Goal: Transaction & Acquisition: Book appointment/travel/reservation

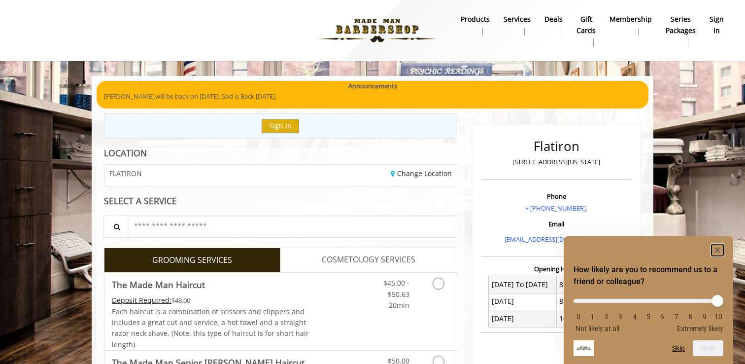
click at [717, 249] on icon "Hide survey" at bounding box center [717, 249] width 5 height 5
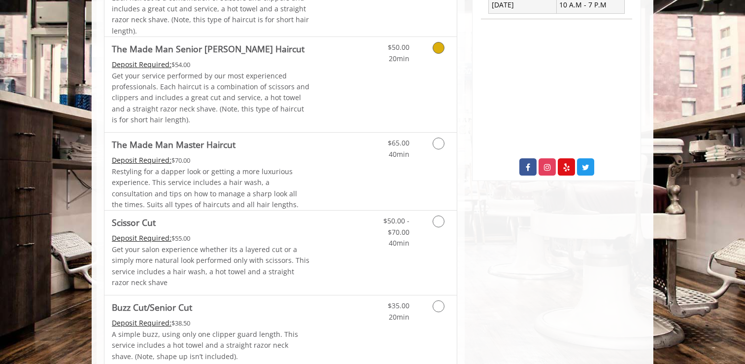
scroll to position [336, 0]
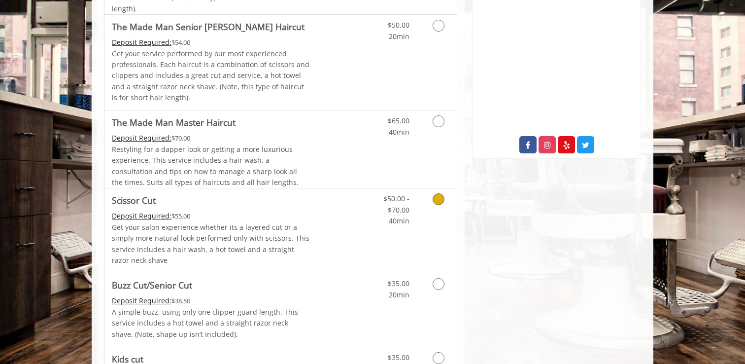
click at [299, 206] on span "Scissor Cut" at bounding box center [211, 200] width 198 height 14
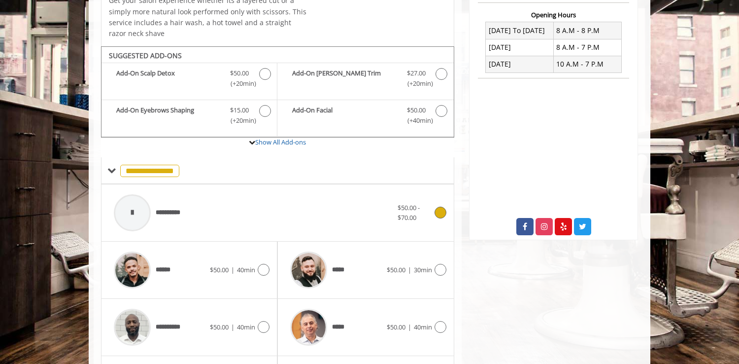
scroll to position [300, 0]
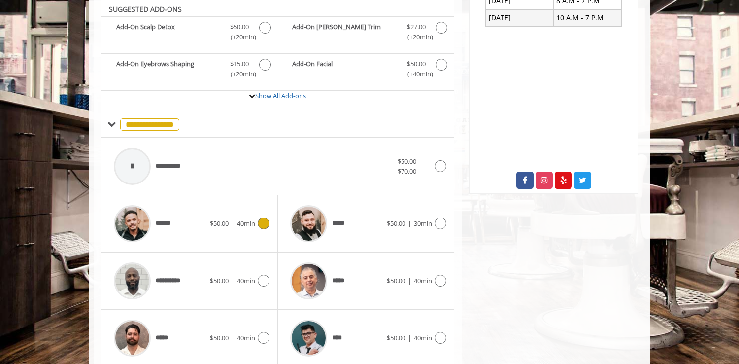
click at [261, 226] on icon at bounding box center [264, 223] width 12 height 12
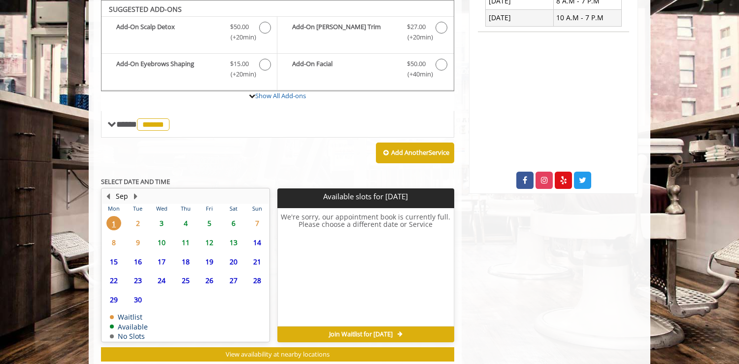
click at [230, 219] on span "6" at bounding box center [233, 223] width 15 height 14
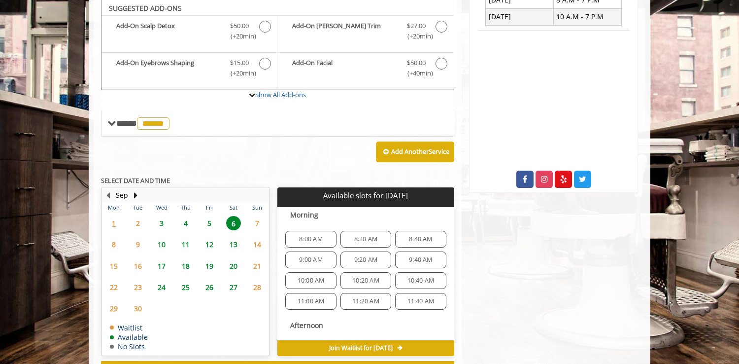
scroll to position [301, 0]
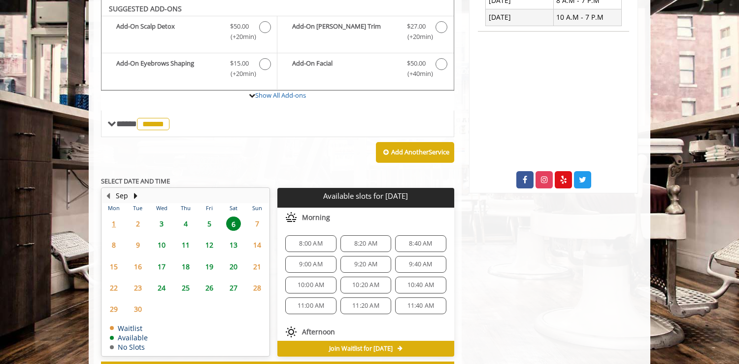
click at [211, 219] on span "5" at bounding box center [209, 223] width 15 height 14
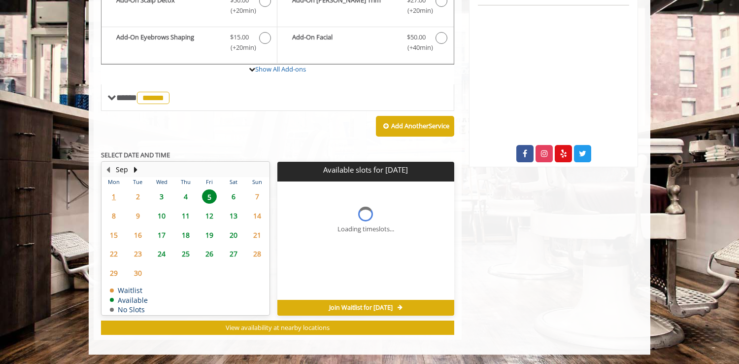
scroll to position [342, 0]
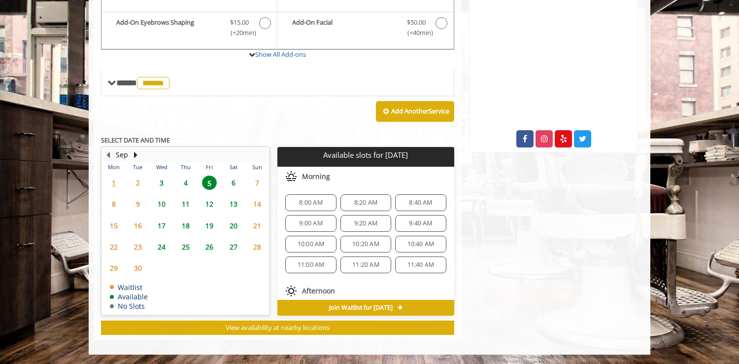
click at [233, 181] on span "6" at bounding box center [233, 182] width 15 height 14
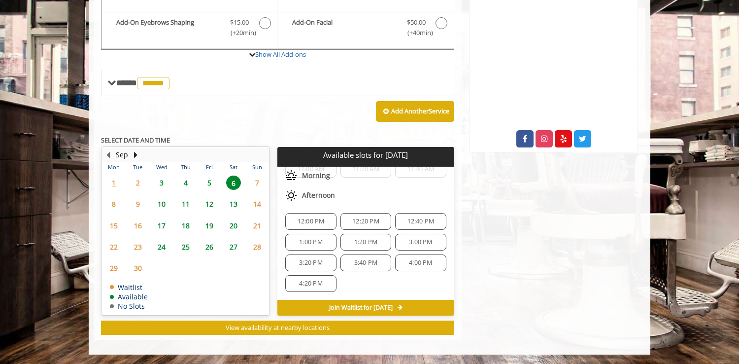
scroll to position [0, 0]
click at [365, 206] on span "8:20 AM" at bounding box center [365, 203] width 23 height 8
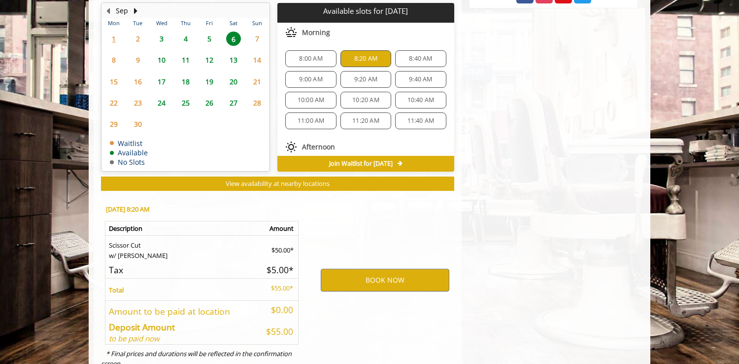
scroll to position [520, 0]
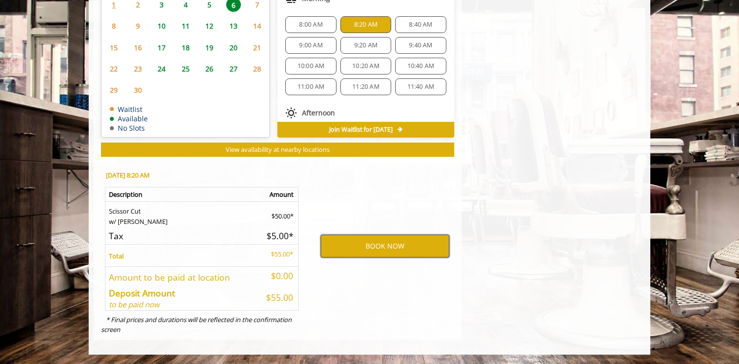
click at [342, 247] on button "BOOK NOW" at bounding box center [385, 246] width 129 height 23
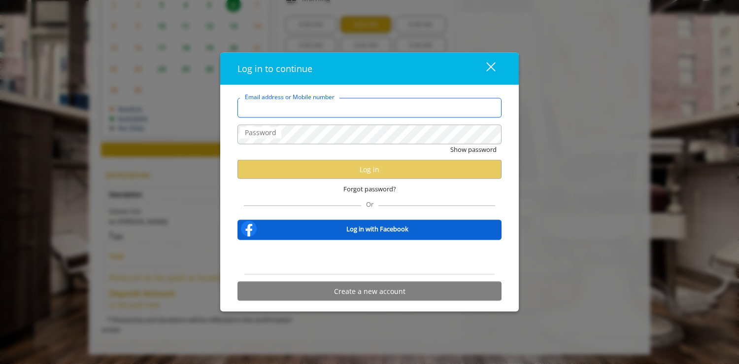
type input "**********"
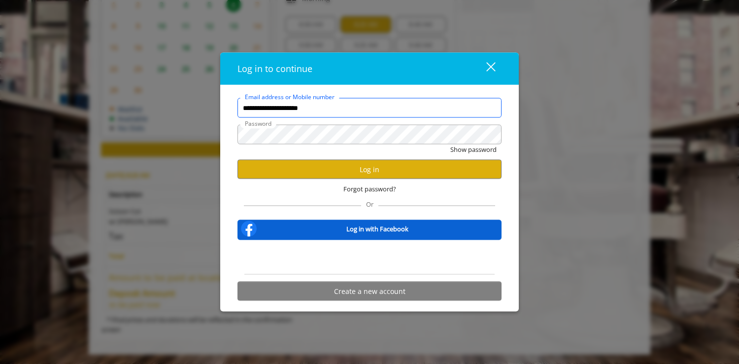
scroll to position [0, 0]
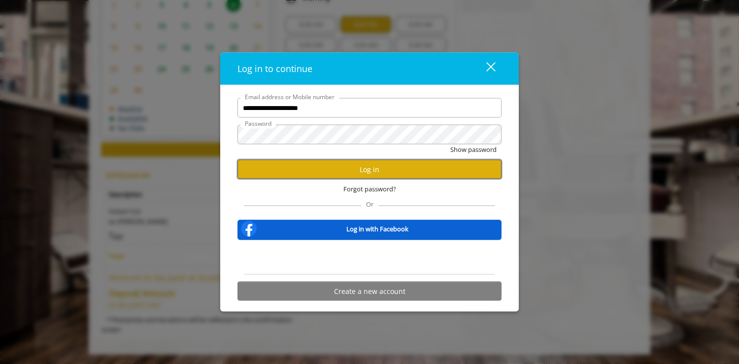
click at [338, 170] on button "Log in" at bounding box center [370, 169] width 264 height 19
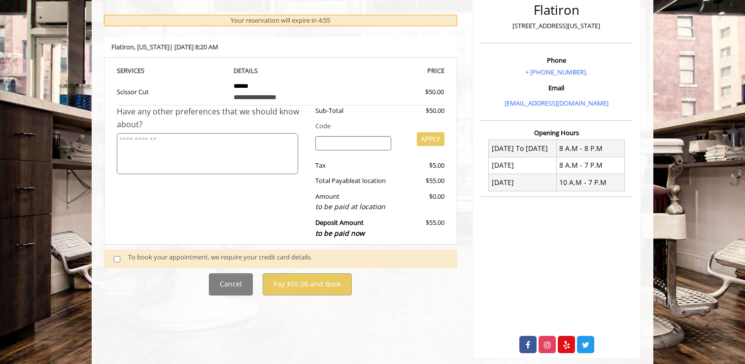
scroll to position [153, 0]
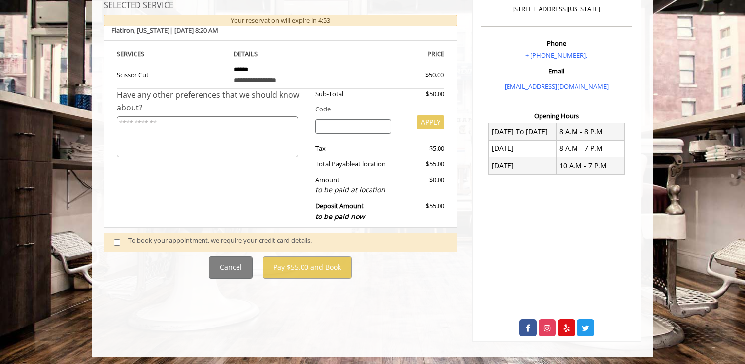
click at [267, 120] on textarea at bounding box center [207, 136] width 181 height 41
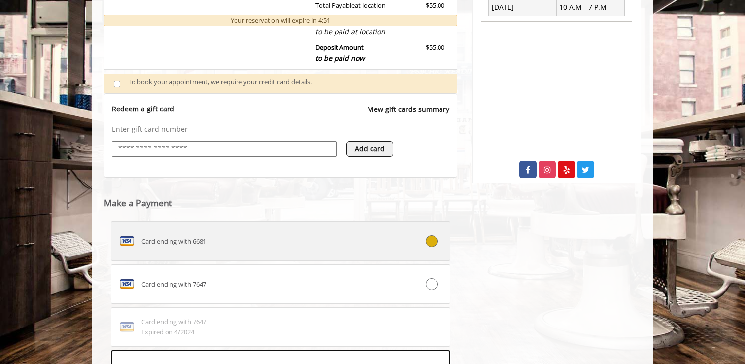
click at [186, 248] on div "Card ending with 6681" at bounding box center [252, 241] width 282 height 16
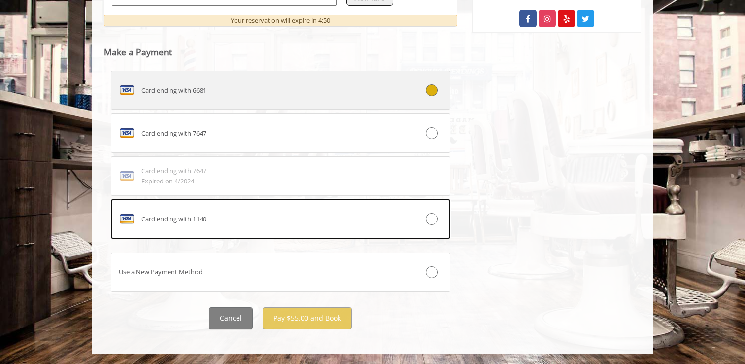
click at [229, 104] on label "Card ending with 6681" at bounding box center [281, 89] width 340 height 39
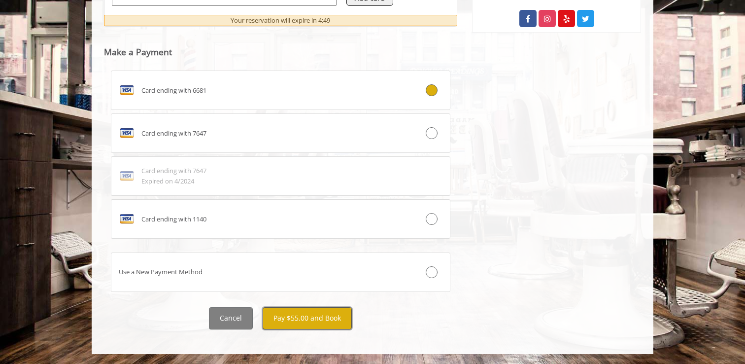
click at [293, 325] on button "Pay $55.00 and Book" at bounding box center [307, 318] width 89 height 22
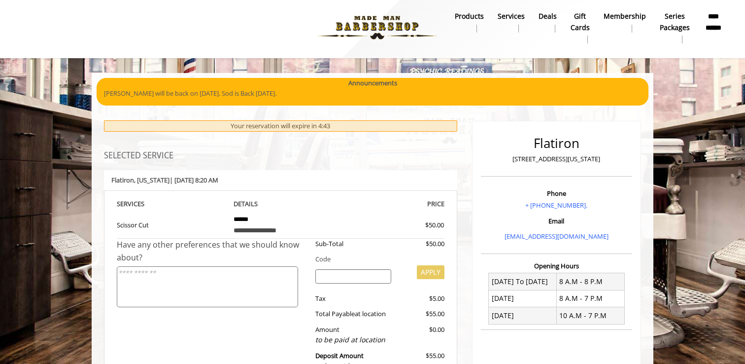
scroll to position [2, 0]
